Goal: Transaction & Acquisition: Purchase product/service

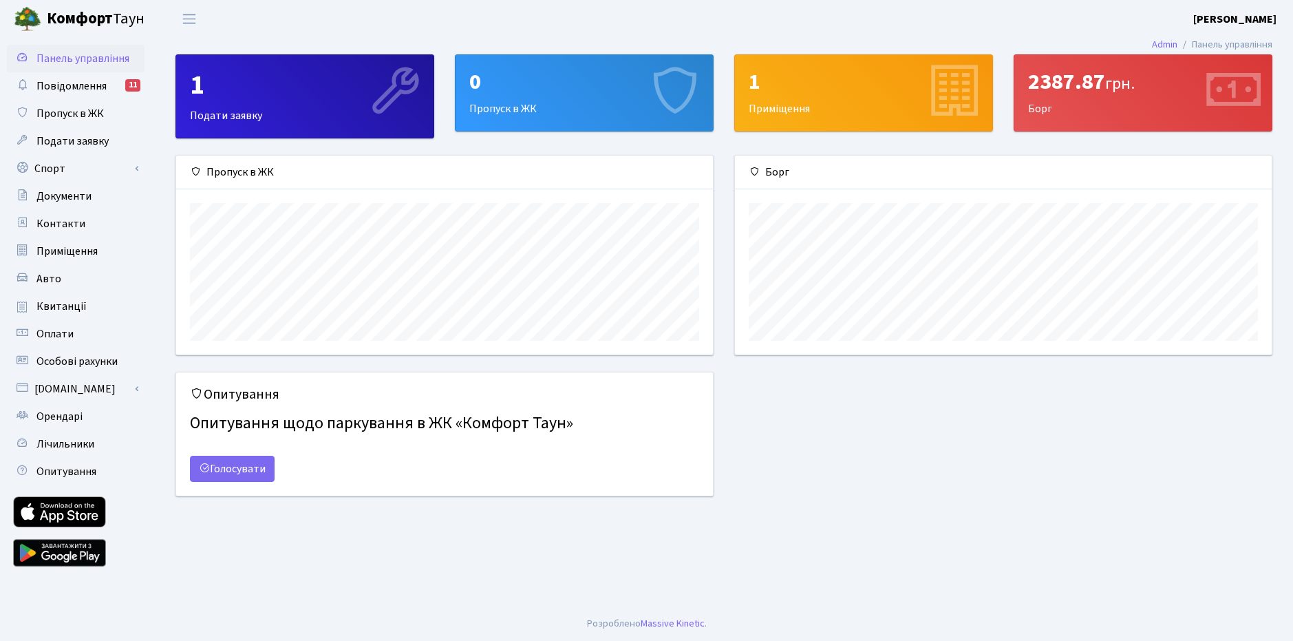
scroll to position [199, 537]
click at [98, 296] on link "Квитанції" at bounding box center [76, 306] width 138 height 28
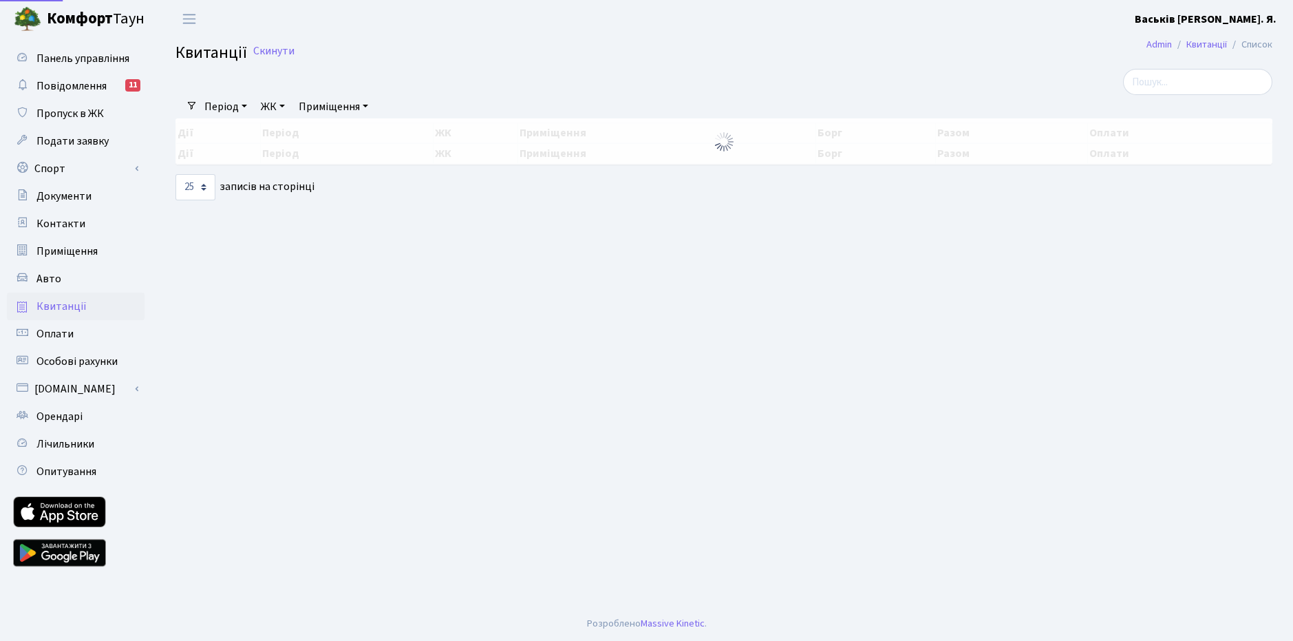
select select "25"
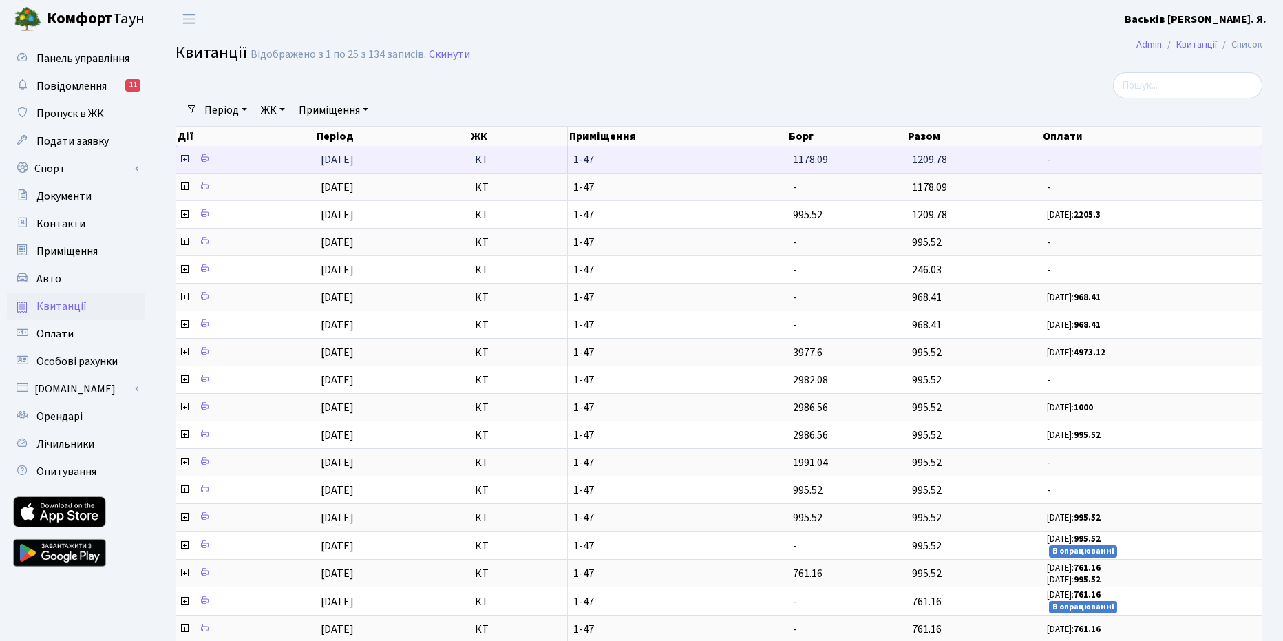
click at [180, 162] on icon at bounding box center [184, 158] width 11 height 11
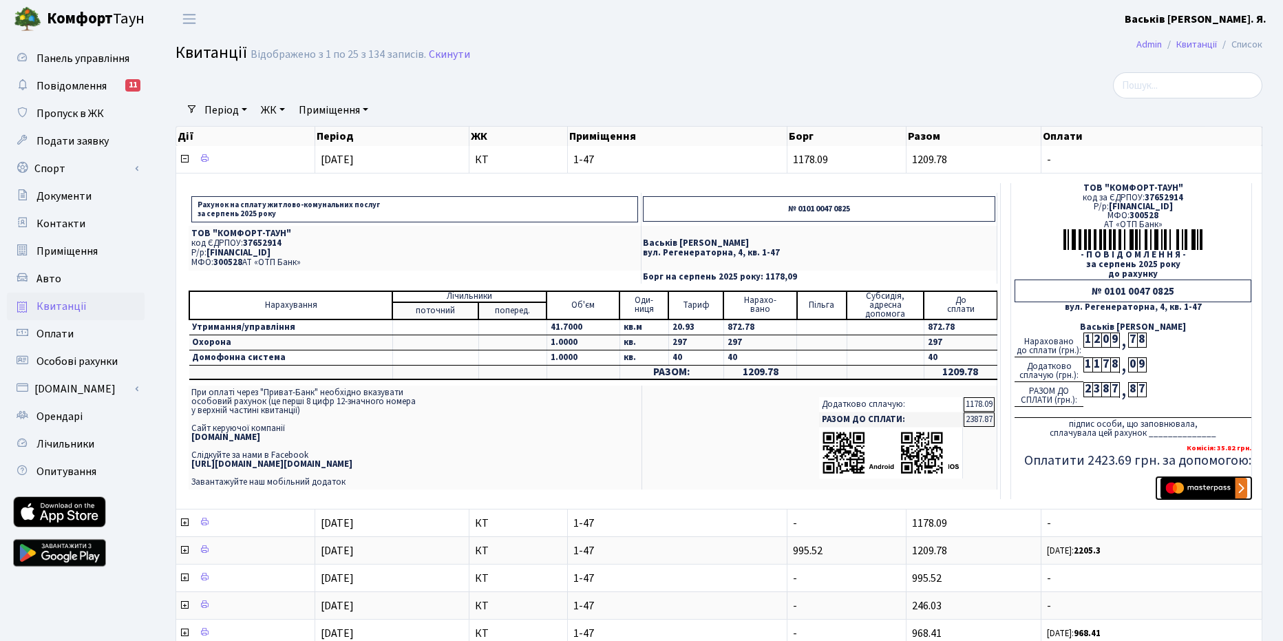
click at [1176, 486] on img "submit" at bounding box center [1203, 488] width 87 height 21
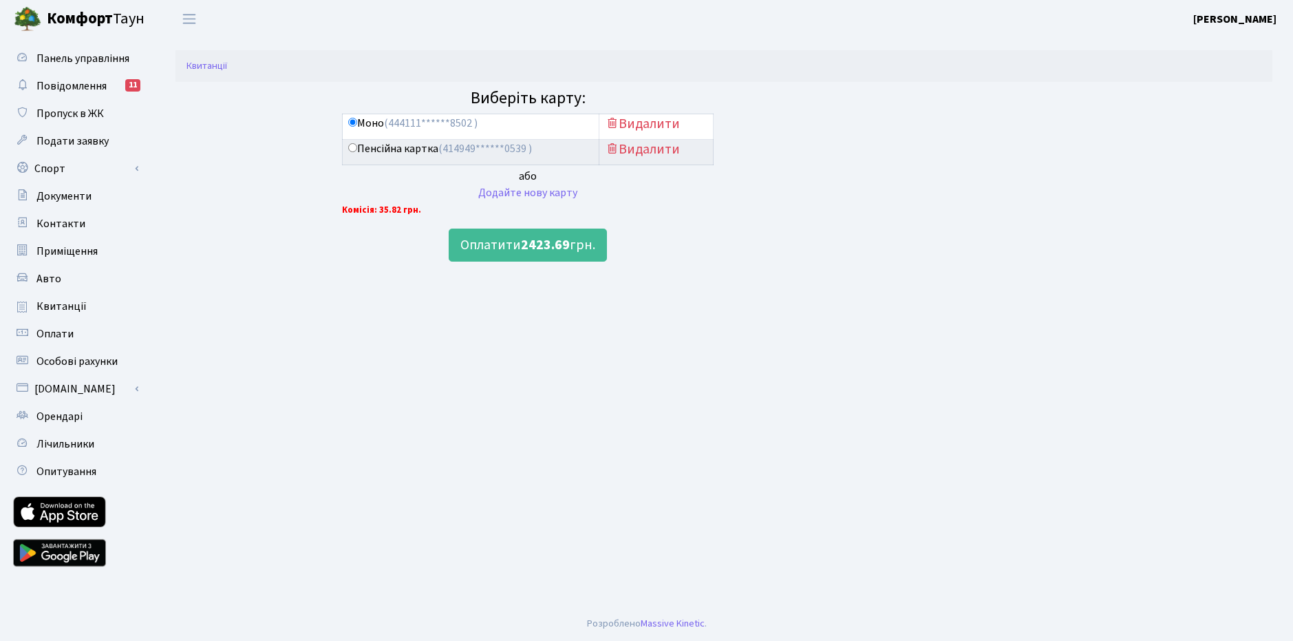
click at [356, 146] on input "Пенсійна картка (414949******0539 )" at bounding box center [352, 147] width 9 height 9
radio input "true"
click at [576, 254] on button "Оплатити 2423.69 грн." at bounding box center [528, 244] width 158 height 33
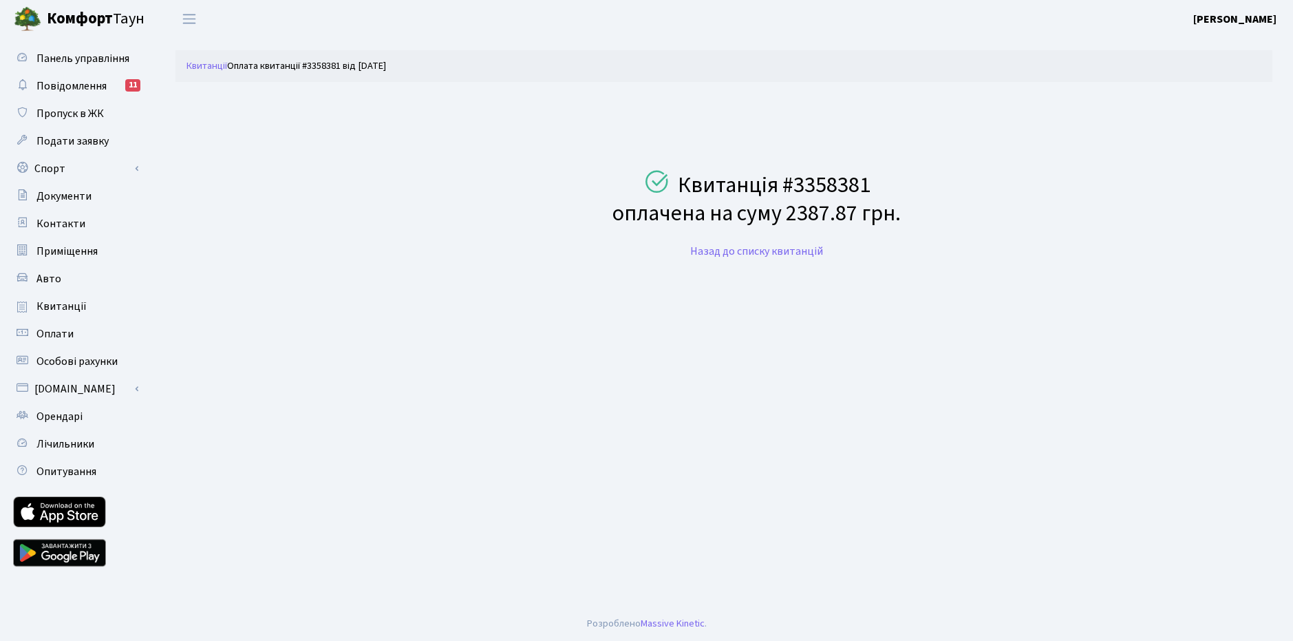
click at [89, 19] on b "Комфорт" at bounding box center [80, 19] width 66 height 22
